Goal: Download file/media

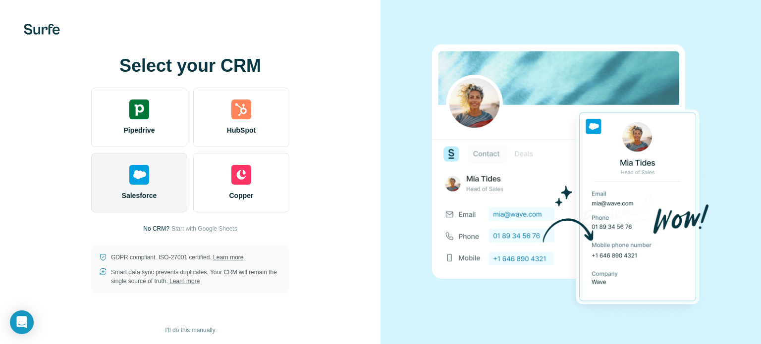
click at [138, 185] on div "Salesforce" at bounding box center [139, 182] width 96 height 59
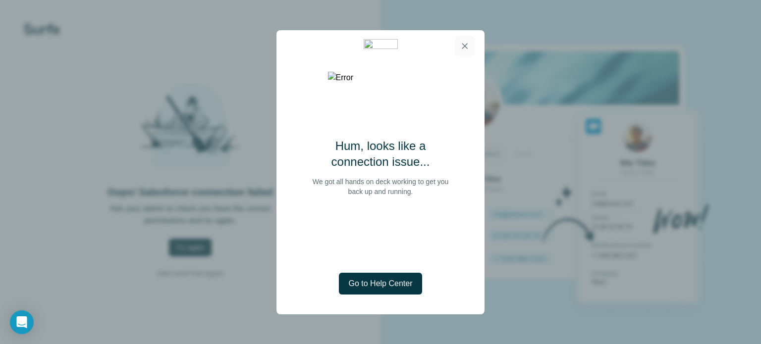
click at [463, 43] on icon "button" at bounding box center [465, 46] width 10 height 10
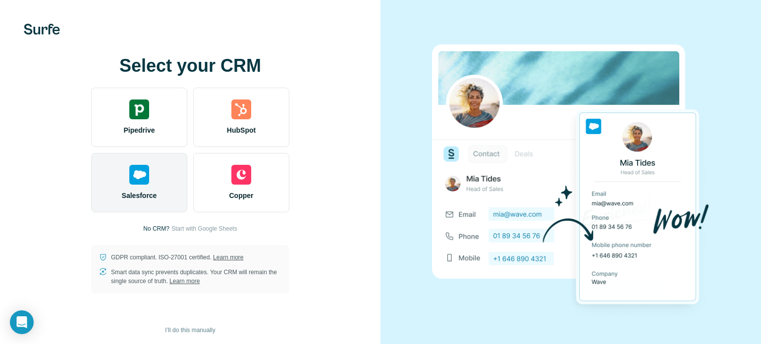
click at [142, 177] on img at bounding box center [139, 175] width 20 height 20
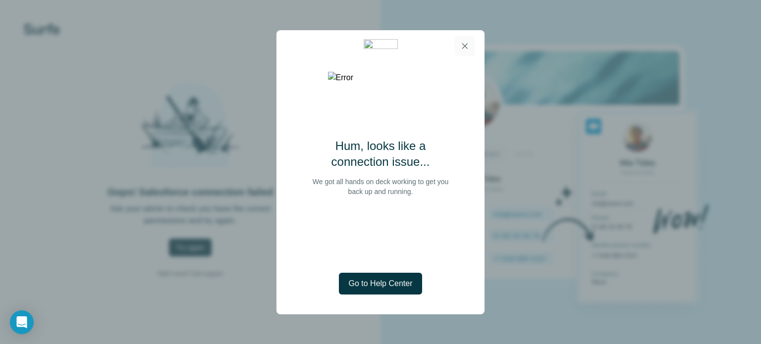
click at [466, 43] on icon "button" at bounding box center [465, 46] width 10 height 10
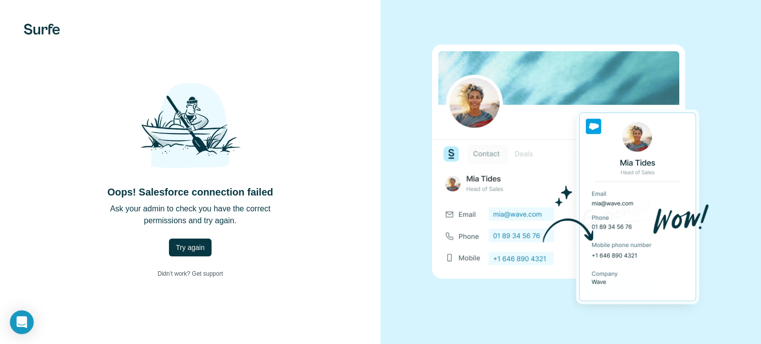
scroll to position [5, 0]
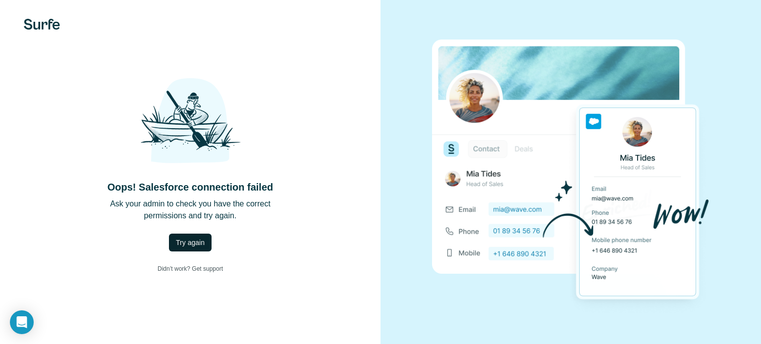
click at [180, 240] on span "Try again" at bounding box center [190, 243] width 29 height 10
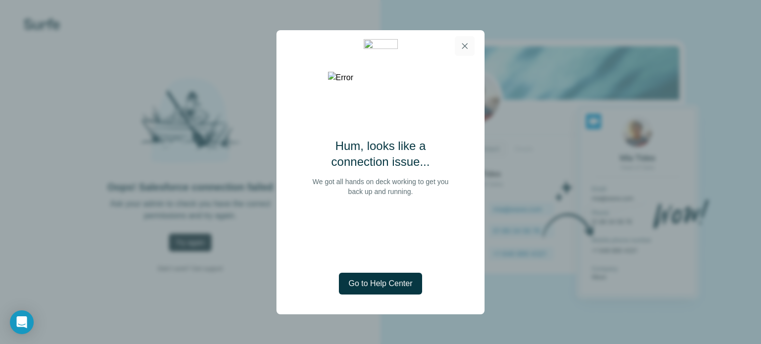
click at [460, 41] on icon "button" at bounding box center [465, 46] width 10 height 10
